Goal: Information Seeking & Learning: Learn about a topic

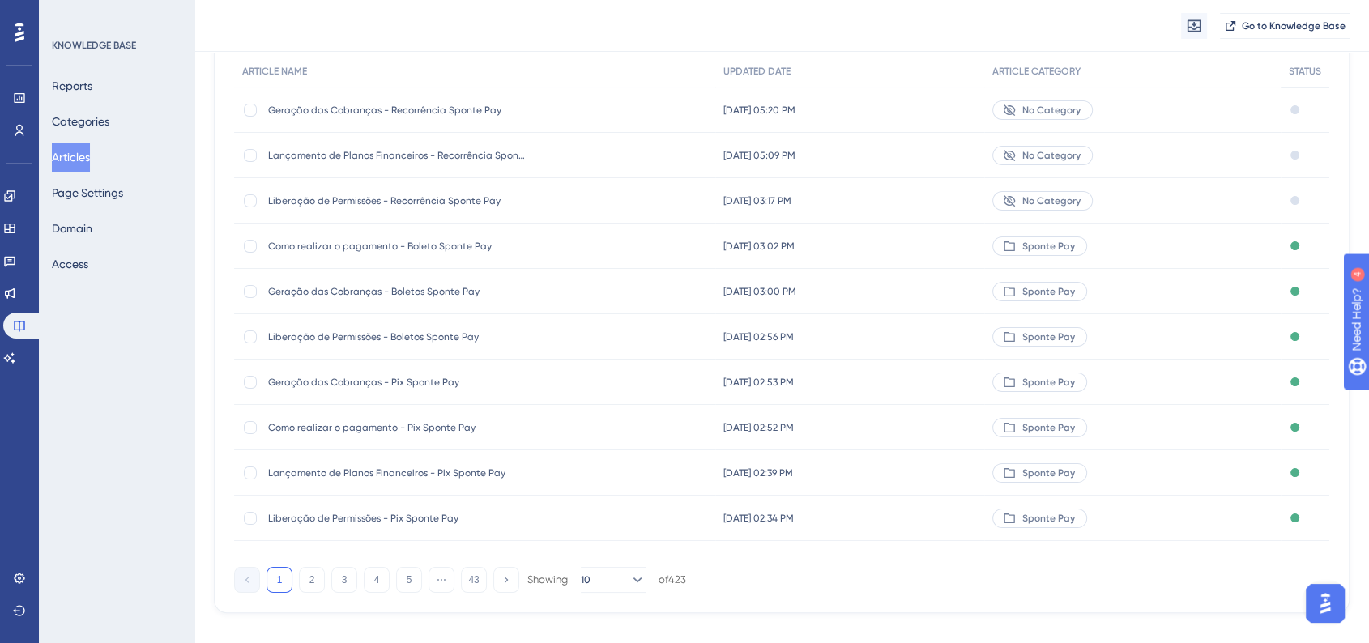
scroll to position [180, 0]
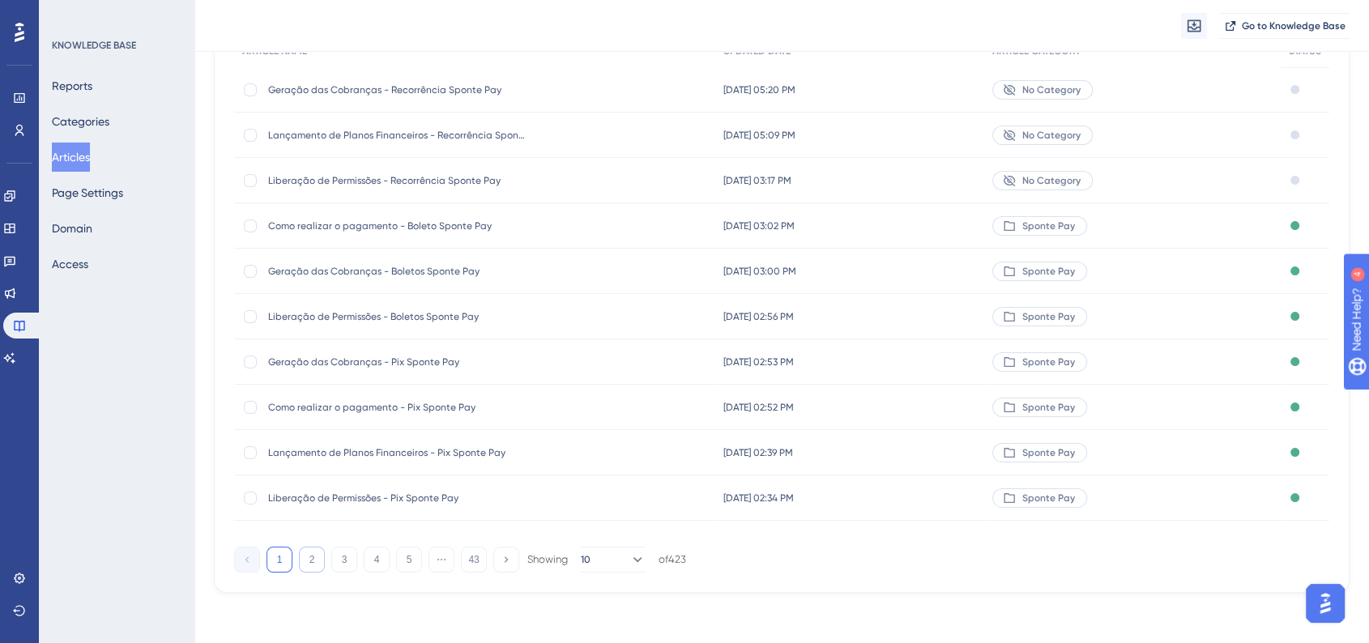
click at [312, 563] on button "2" at bounding box center [312, 560] width 26 height 26
drag, startPoint x: 485, startPoint y: 454, endPoint x: 433, endPoint y: 455, distance: 52.7
click at [485, 455] on span "Compilado de Implementações Yázigi" at bounding box center [397, 452] width 259 height 13
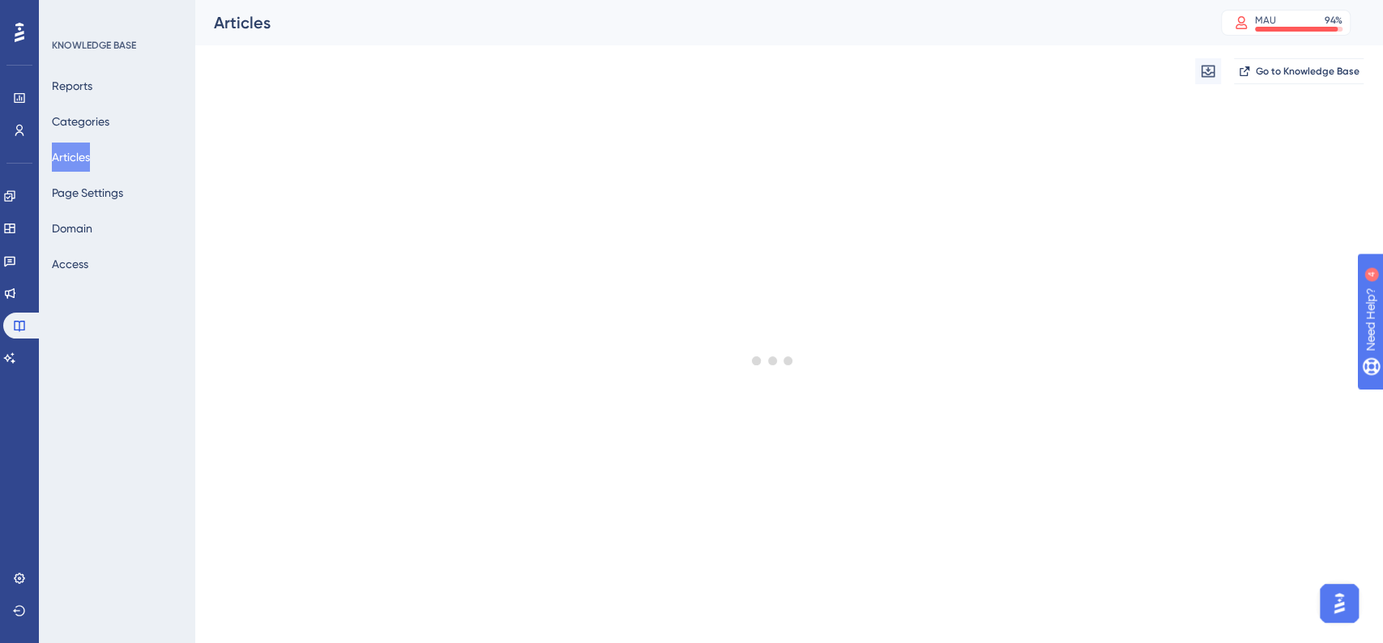
click at [90, 166] on button "Articles" at bounding box center [71, 157] width 38 height 29
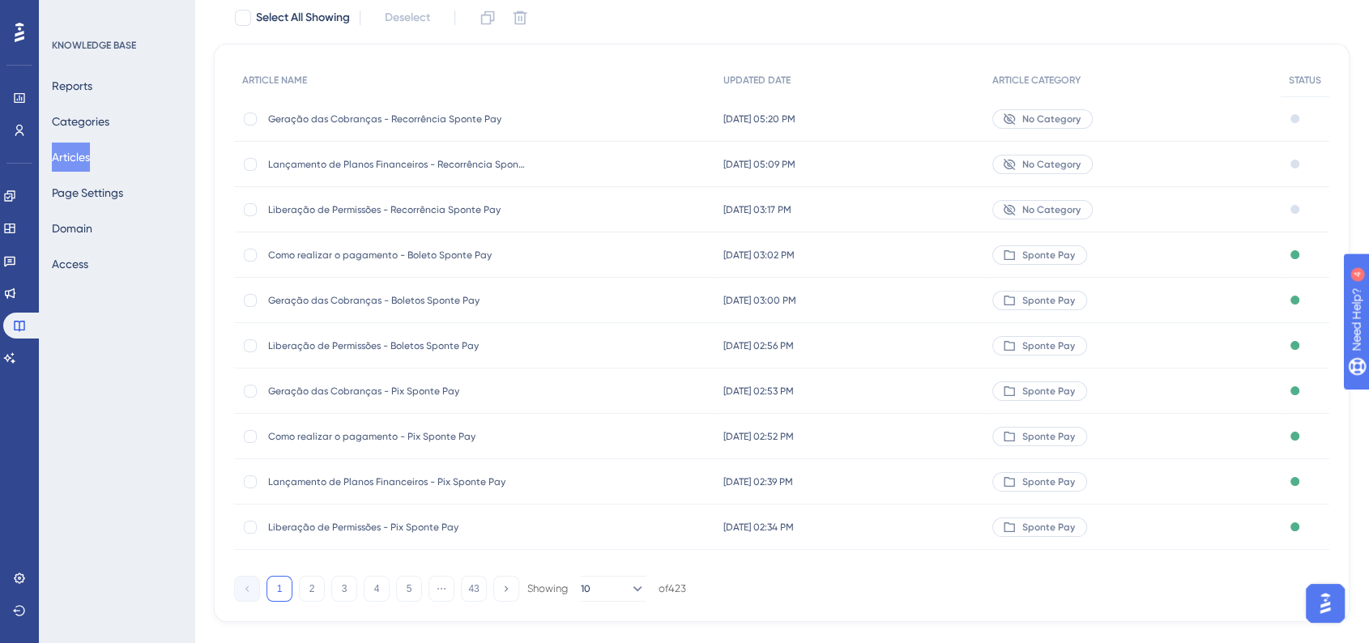
scroll to position [175, 0]
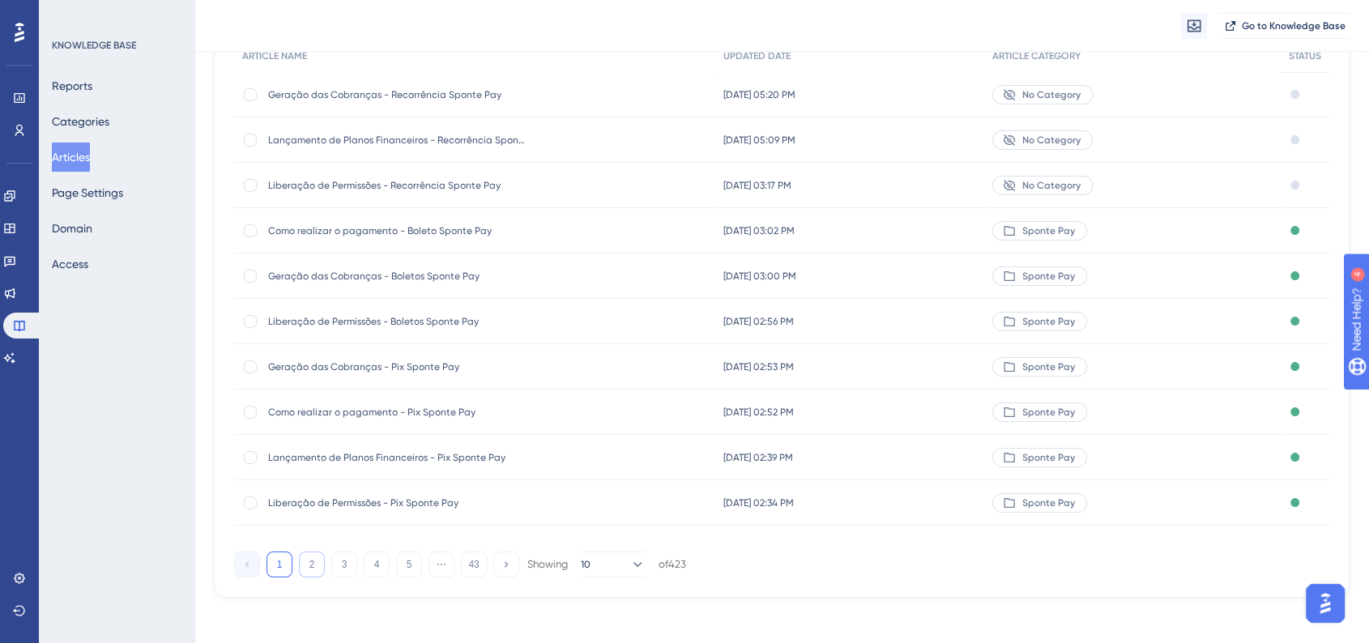
click at [311, 560] on button "2" at bounding box center [312, 565] width 26 height 26
click at [495, 377] on div "Compilado de Implementações Wizard Compilado de Implementações Wizard" at bounding box center [397, 366] width 259 height 45
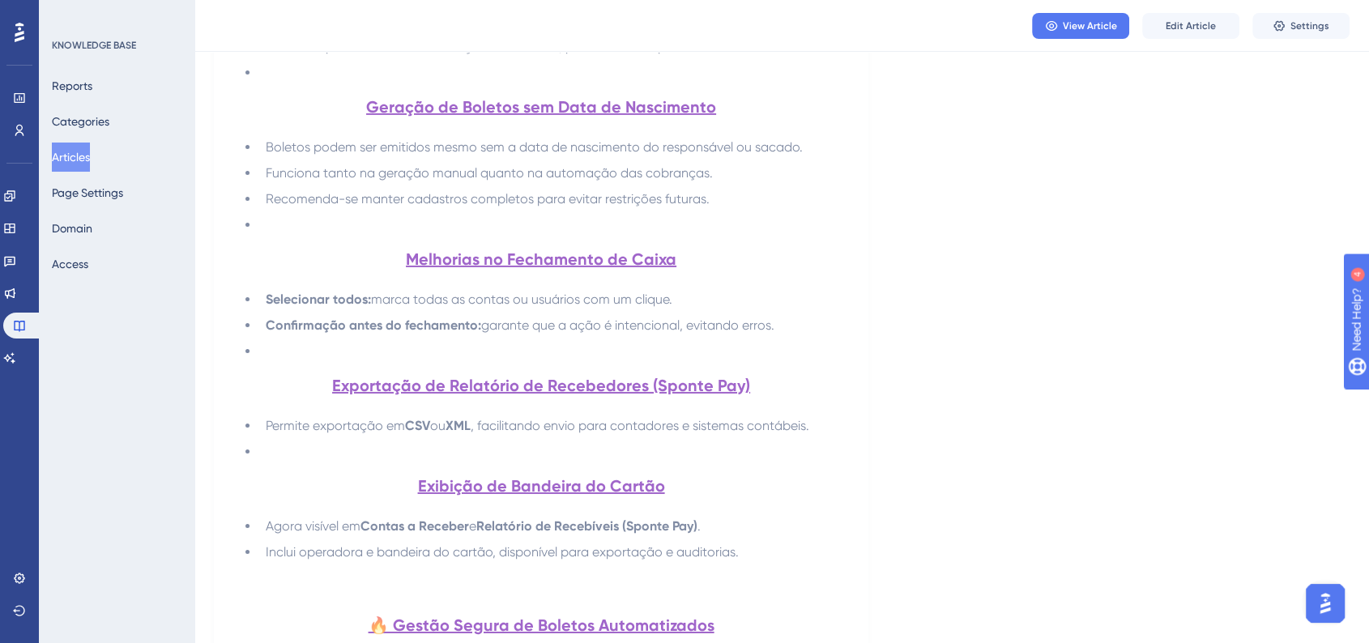
scroll to position [5135, 0]
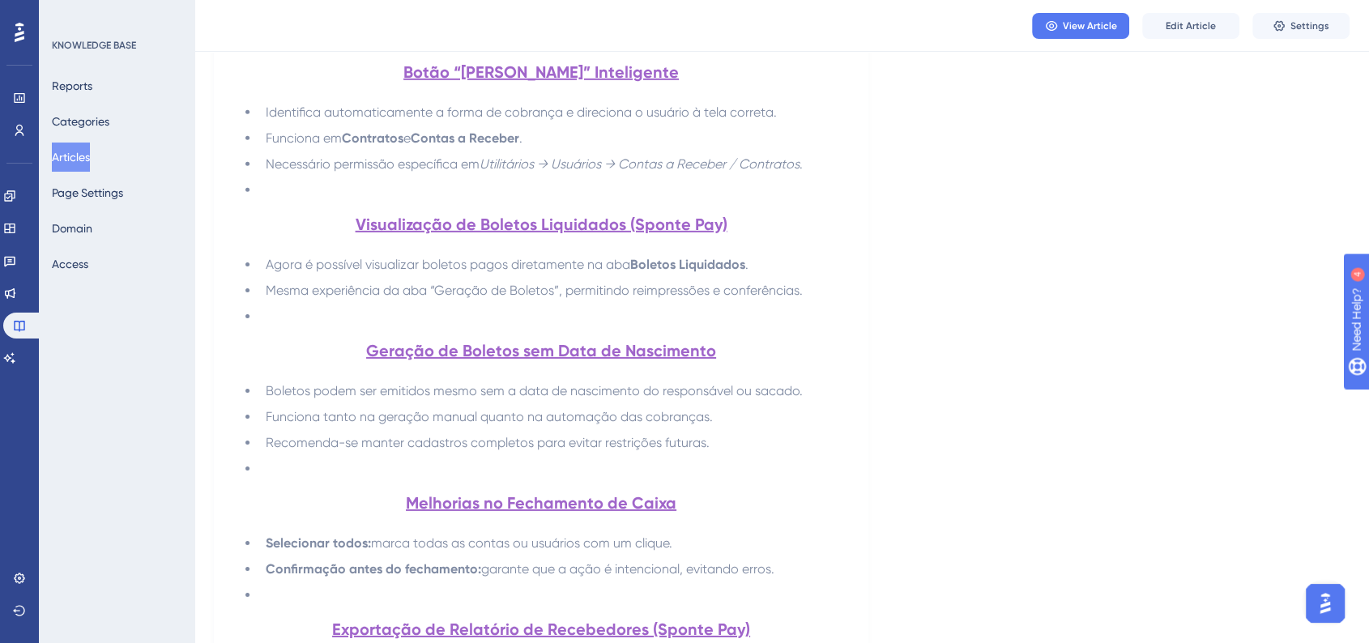
click at [90, 159] on button "Articles" at bounding box center [71, 157] width 38 height 29
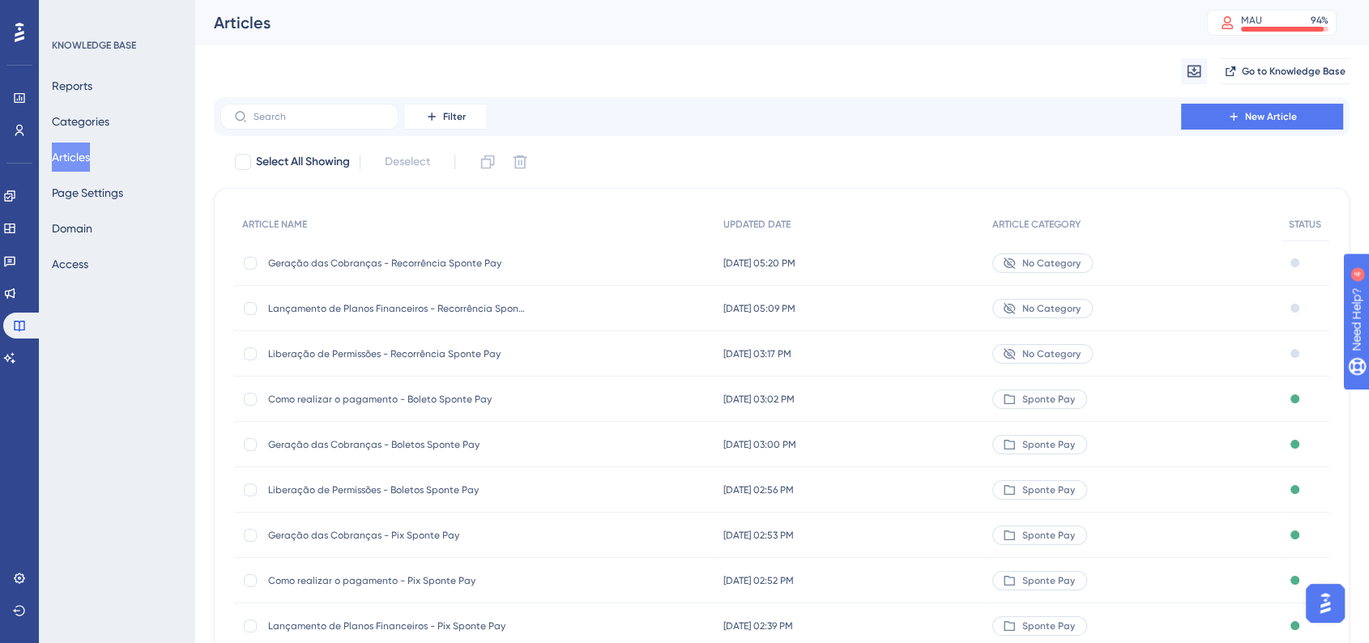
click at [113, 397] on div "KNOWLEDGE BASE Reports Categories Articles Page Settings Domain Access" at bounding box center [117, 321] width 156 height 643
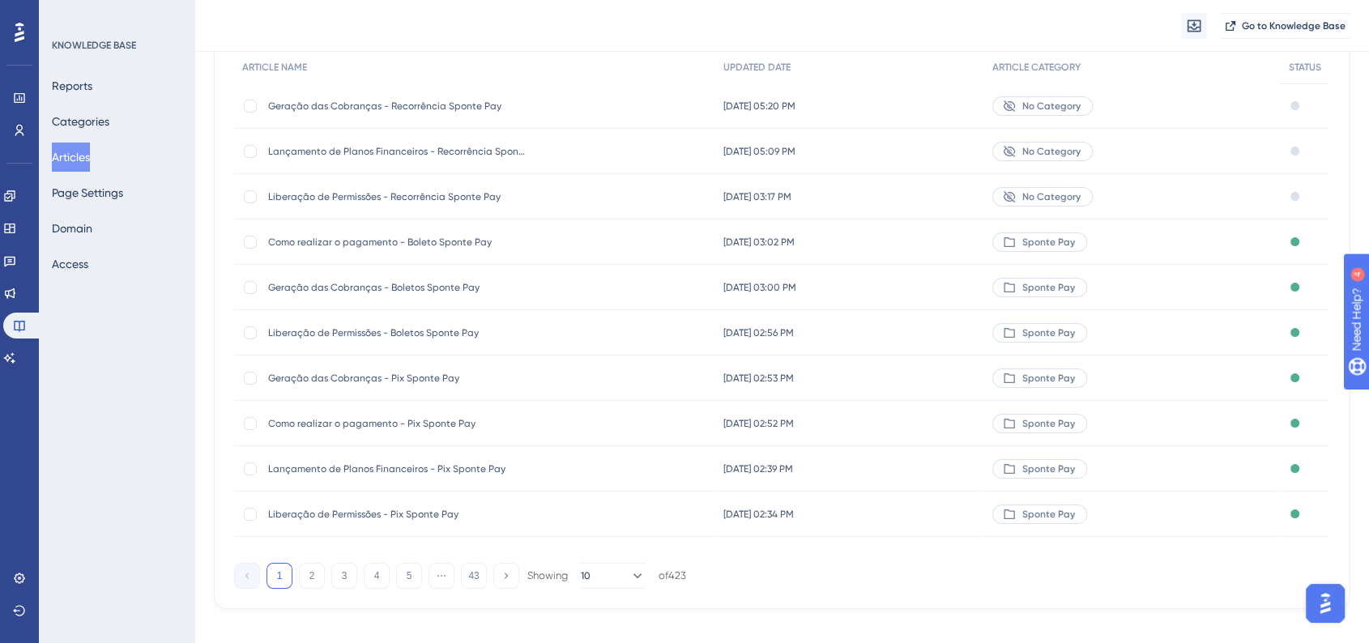
scroll to position [175, 0]
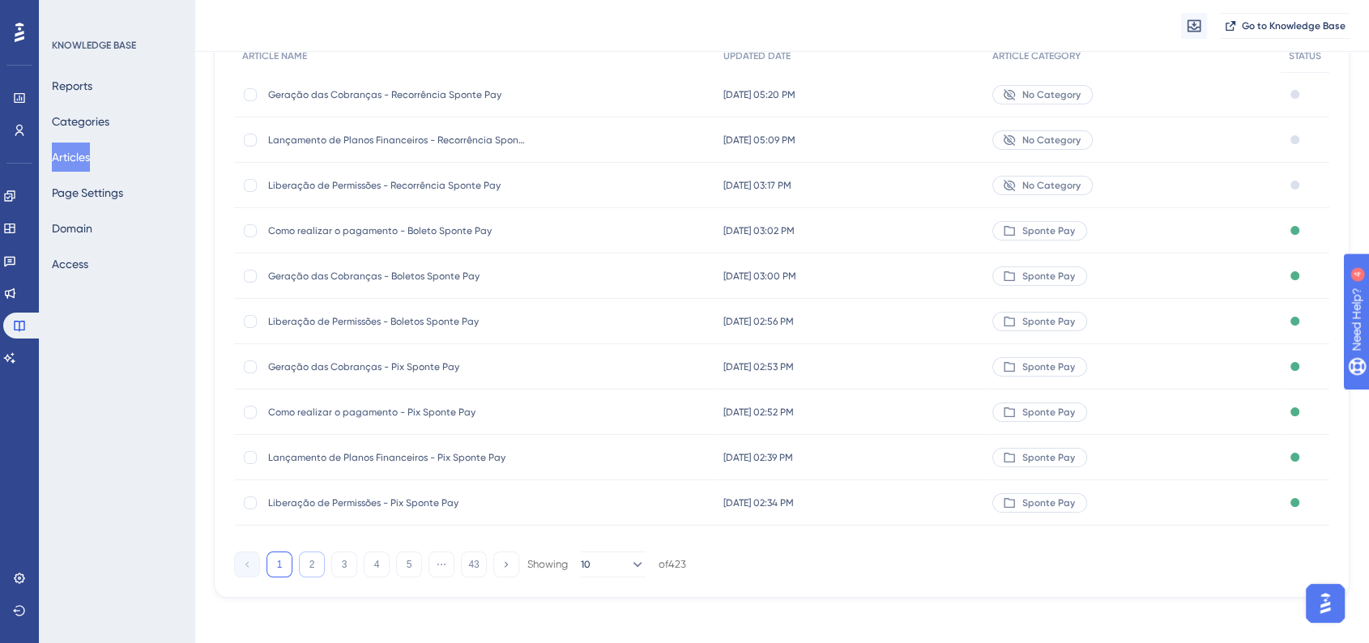
click at [303, 567] on button "2" at bounding box center [312, 565] width 26 height 26
click at [455, 190] on span "Geração das Faturas - Fatura Sponte Pay" at bounding box center [397, 185] width 259 height 13
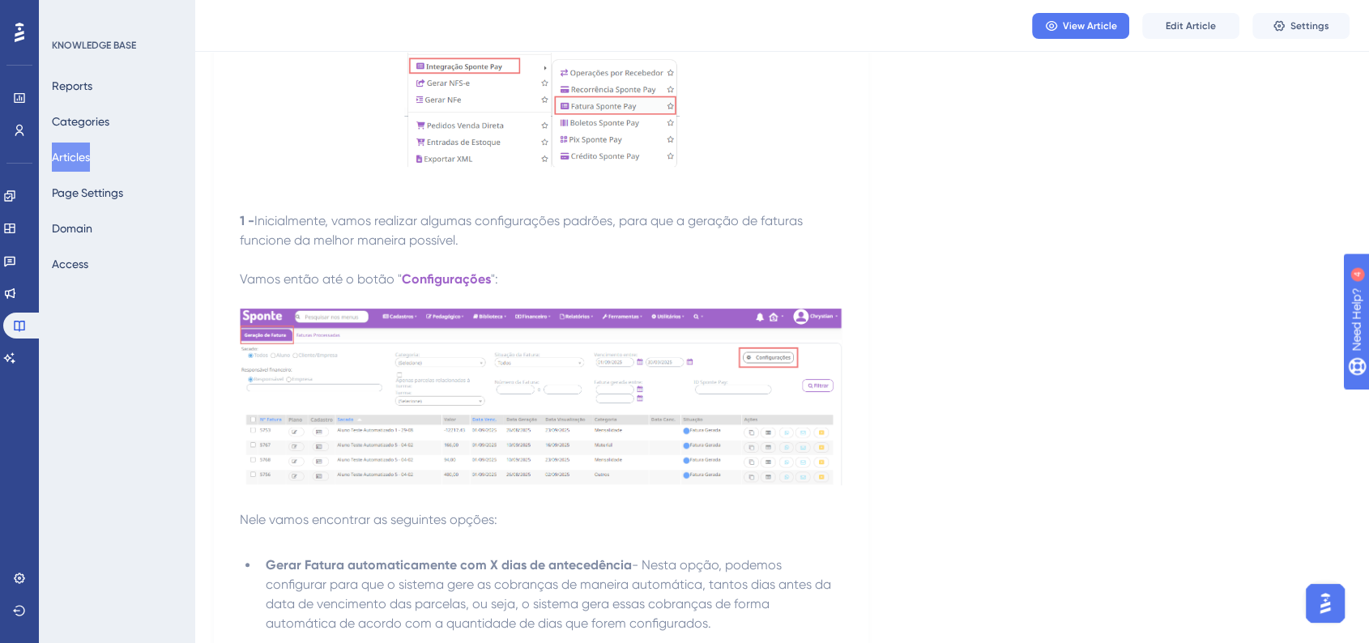
scroll to position [1170, 0]
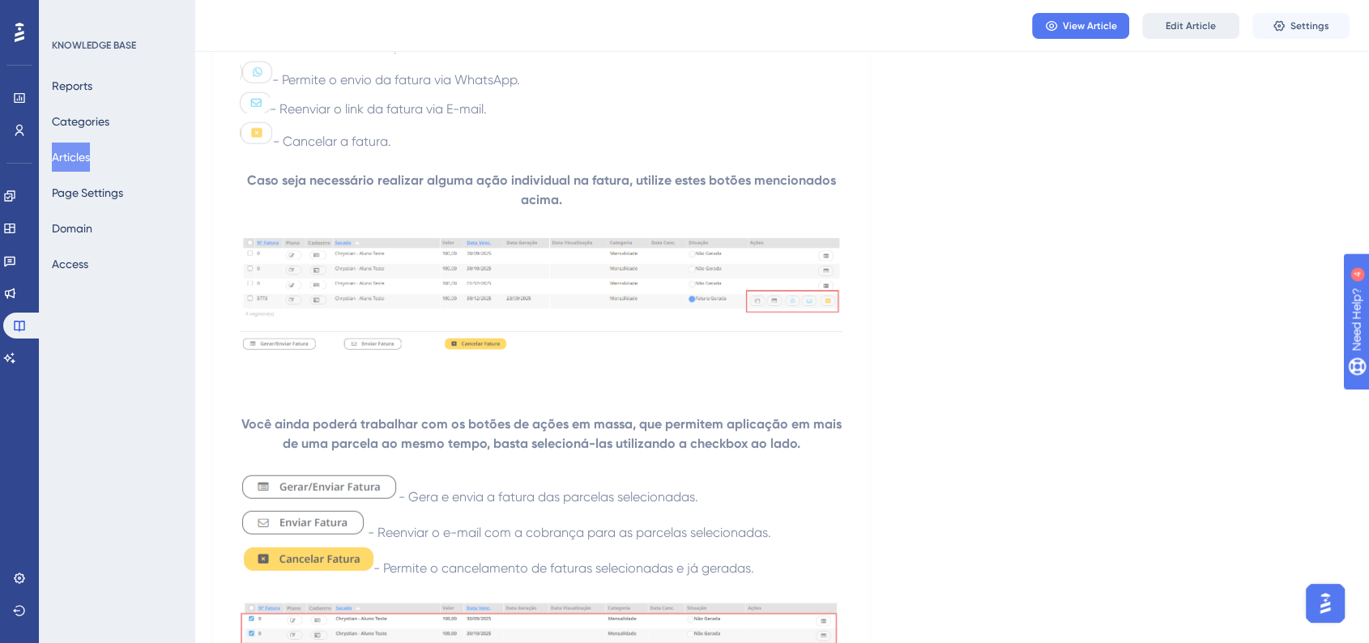
click at [1204, 28] on span "Edit Article" at bounding box center [1190, 25] width 50 height 13
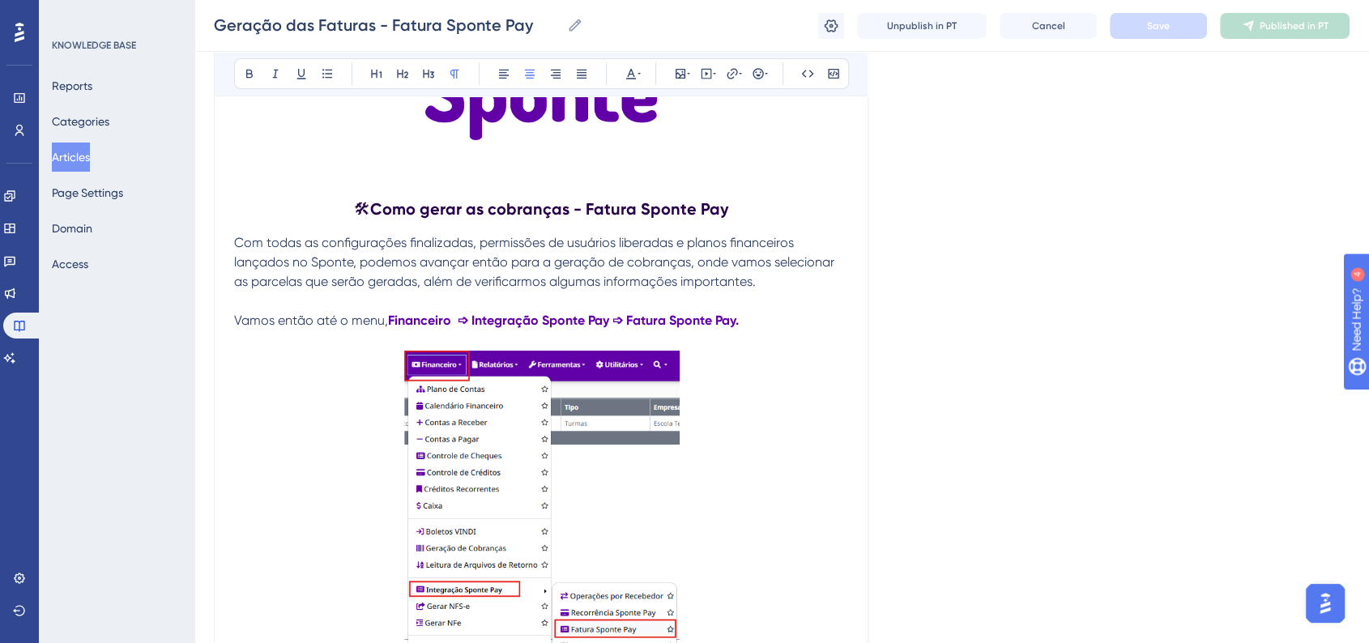
scroll to position [0, 0]
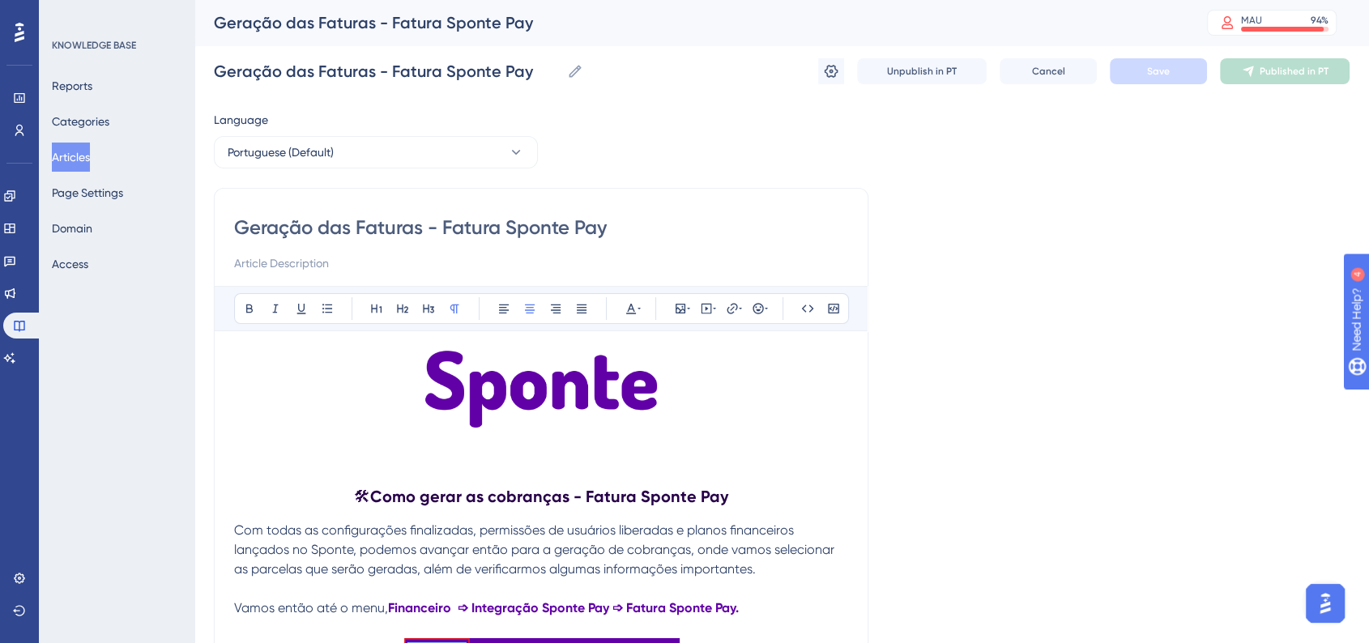
click at [87, 153] on button "Articles" at bounding box center [71, 157] width 38 height 29
